Goal: Task Accomplishment & Management: Use online tool/utility

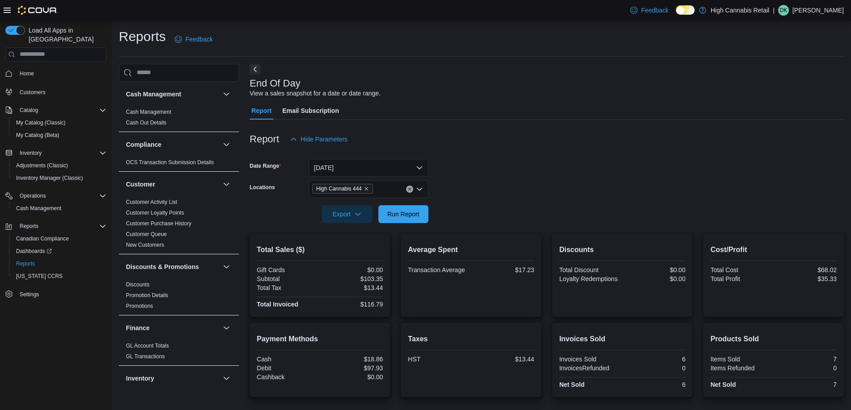
scroll to position [357, 0]
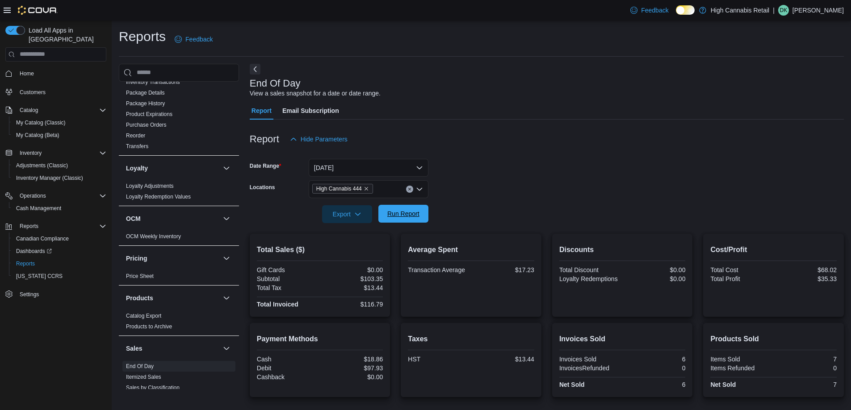
click at [391, 214] on span "Run Report" at bounding box center [403, 213] width 32 height 9
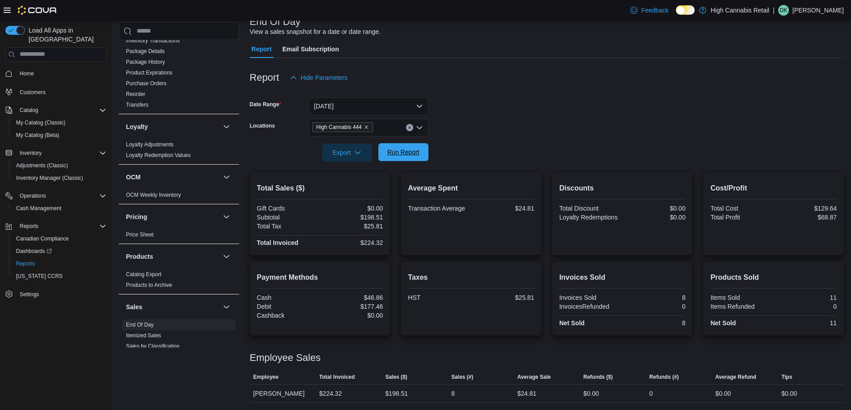
click at [411, 155] on span "Run Report" at bounding box center [403, 152] width 32 height 9
click at [409, 127] on icon "Clear input" at bounding box center [410, 128] width 4 height 4
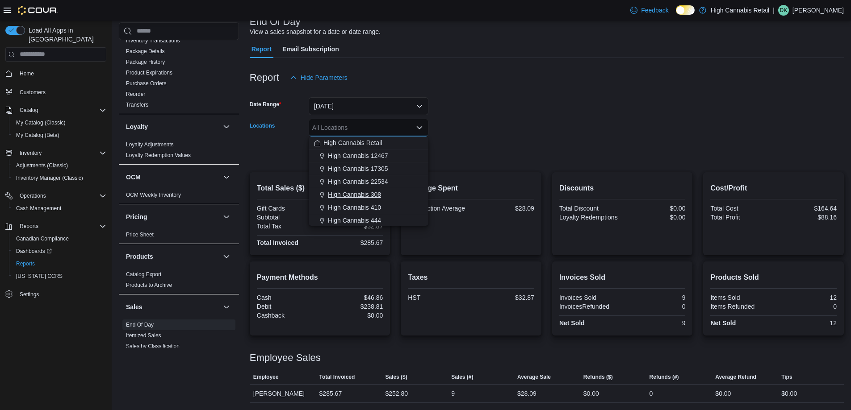
click at [390, 199] on button "High Cannabis 308" at bounding box center [369, 194] width 120 height 13
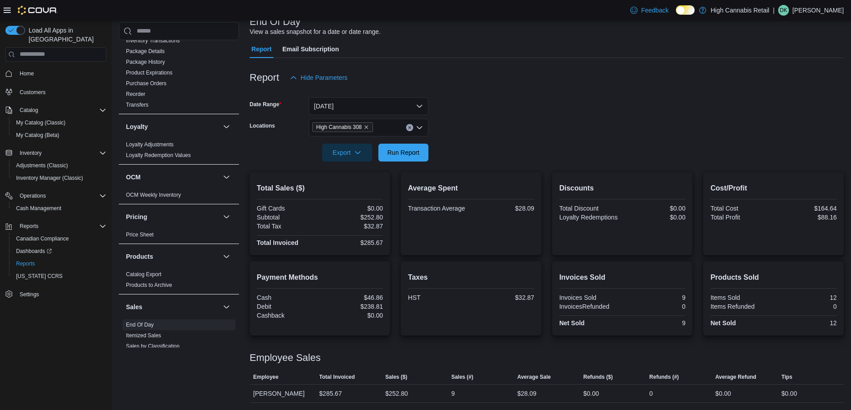
click at [444, 167] on div at bounding box center [547, 167] width 594 height 11
click at [406, 155] on span "Run Report" at bounding box center [403, 152] width 32 height 9
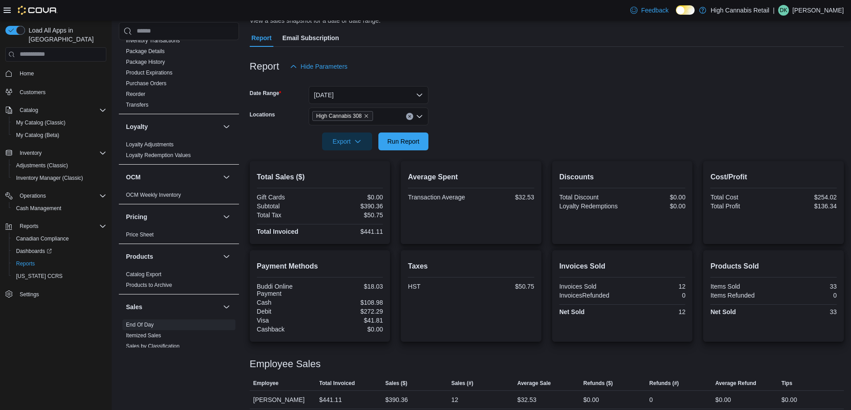
scroll to position [79, 0]
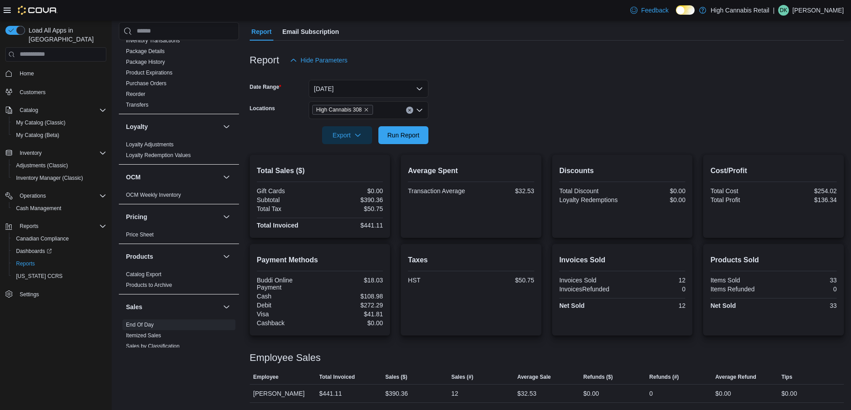
click at [409, 110] on icon "Clear input" at bounding box center [410, 111] width 4 height 4
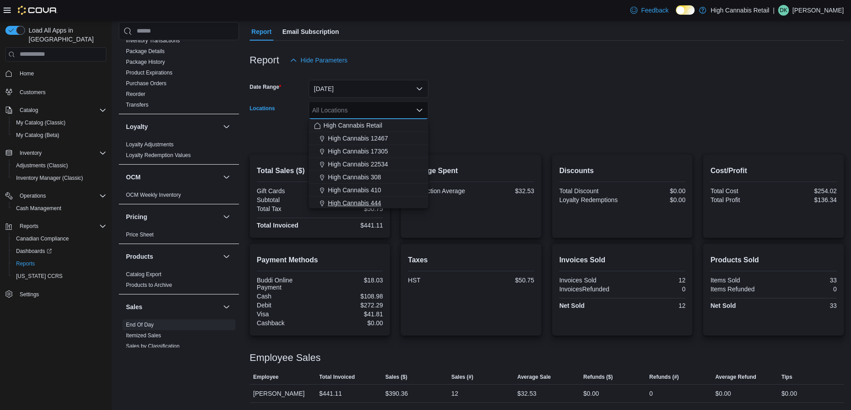
click at [394, 204] on div "High Cannabis 444" at bounding box center [368, 203] width 109 height 9
click at [468, 147] on div at bounding box center [547, 149] width 594 height 11
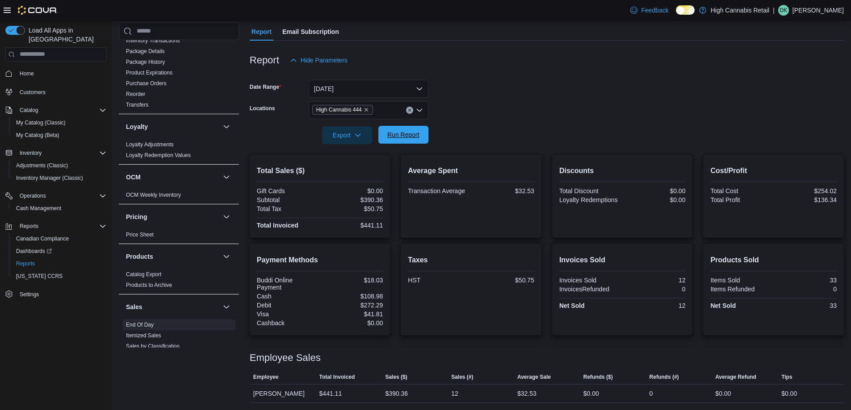
click at [395, 138] on span "Run Report" at bounding box center [403, 134] width 32 height 9
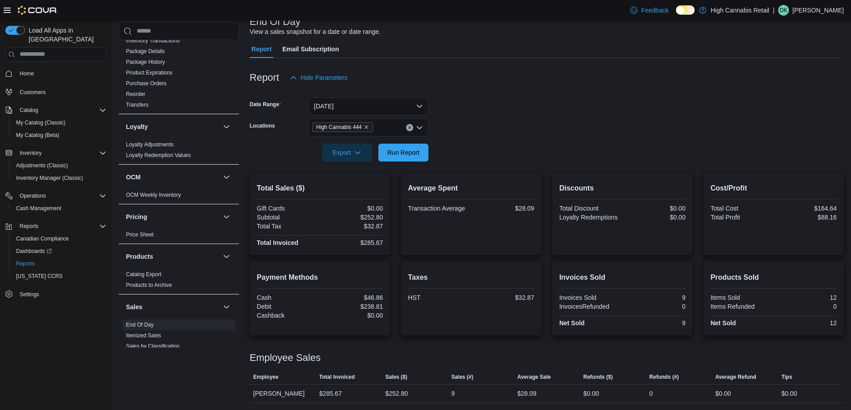
scroll to position [62, 0]
click at [405, 160] on span "Run Report" at bounding box center [403, 152] width 39 height 18
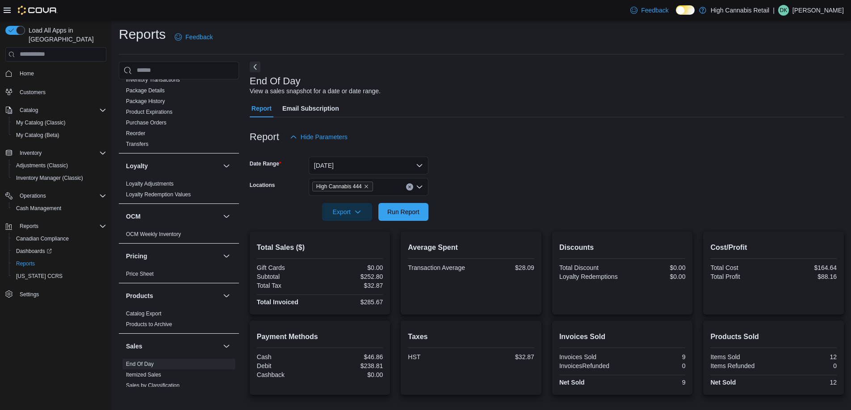
scroll to position [0, 0]
